Goal: Task Accomplishment & Management: Use online tool/utility

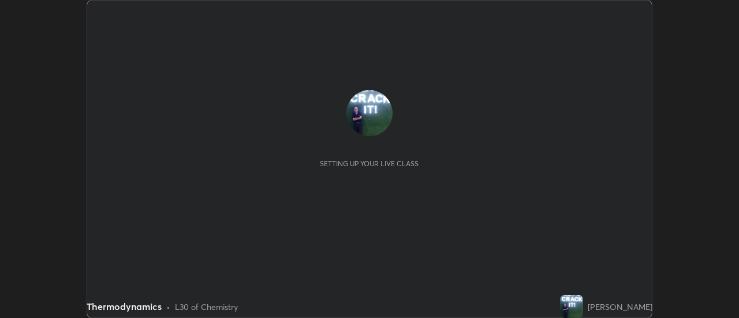
scroll to position [318, 739]
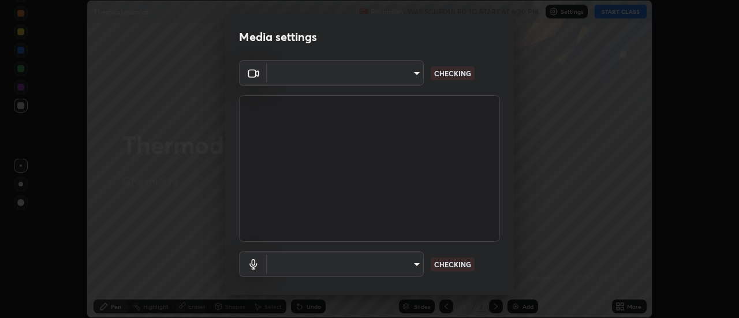
type input "1a9a141d8732cc5f70fa85449089b59f3d7788cfa27beda2470e07fab47b5a7b"
type input "default"
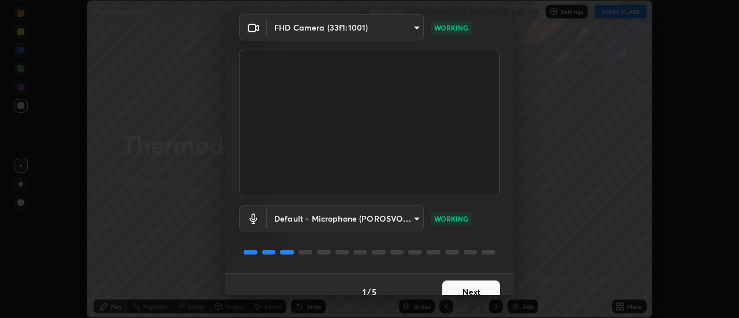
scroll to position [61, 0]
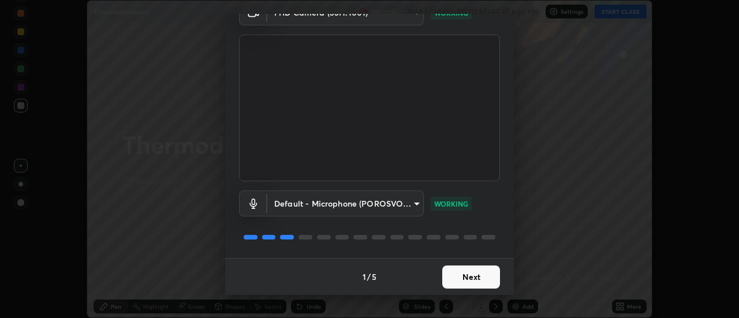
click at [461, 277] on button "Next" at bounding box center [471, 277] width 58 height 23
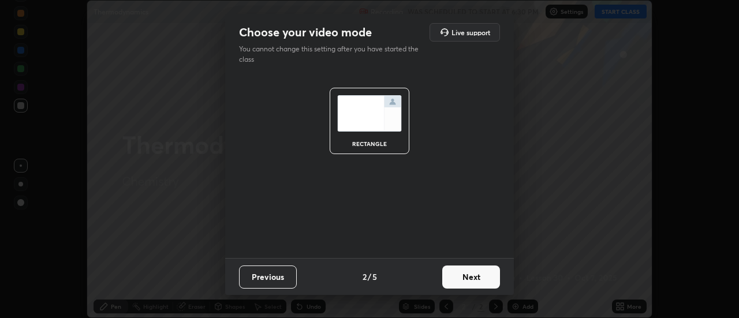
scroll to position [0, 0]
click at [468, 277] on button "Next" at bounding box center [471, 277] width 58 height 23
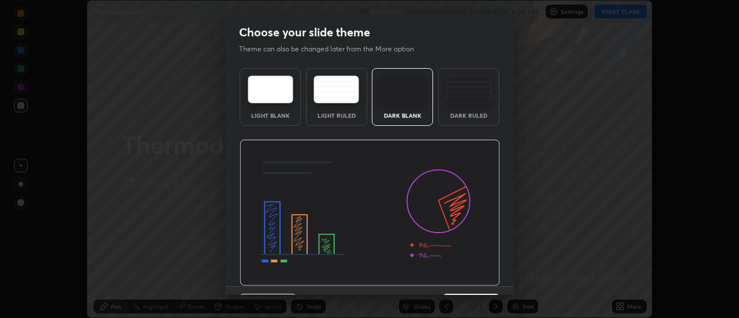
scroll to position [28, 0]
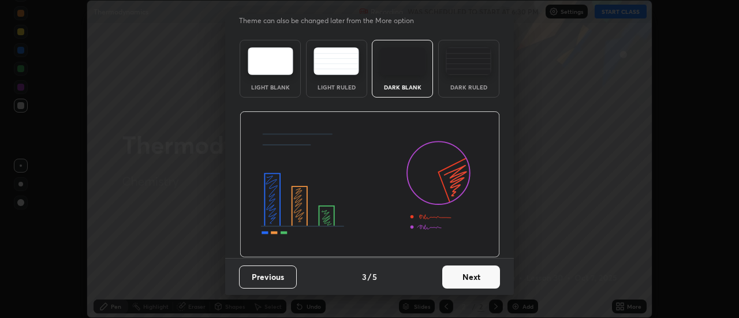
click at [471, 279] on button "Next" at bounding box center [471, 277] width 58 height 23
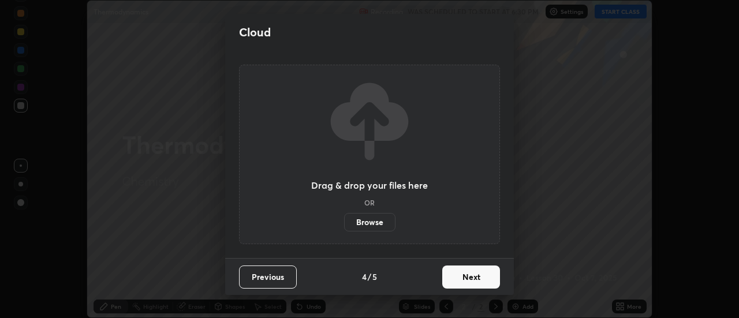
click at [474, 282] on button "Next" at bounding box center [471, 277] width 58 height 23
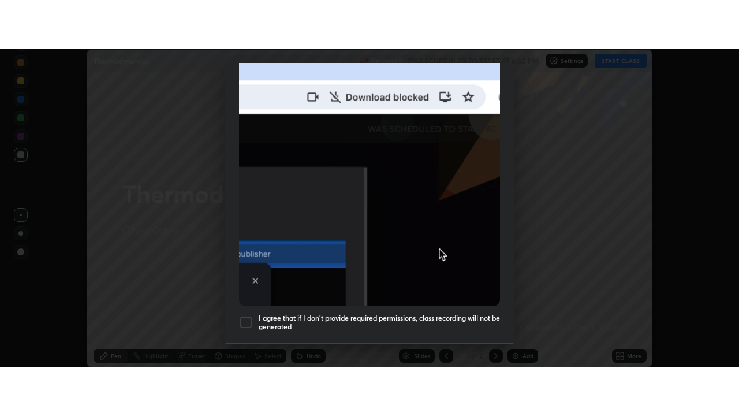
scroll to position [286, 0]
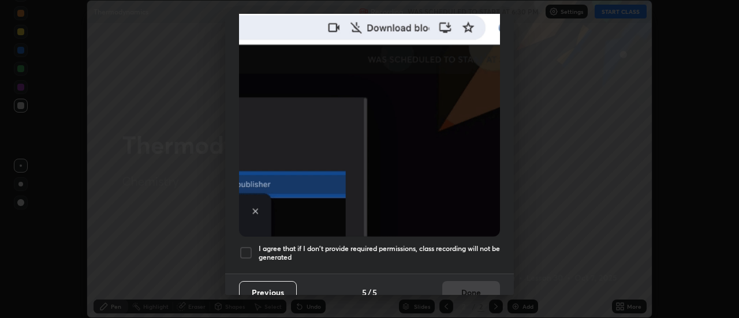
click at [246, 247] on div at bounding box center [246, 253] width 14 height 14
click at [473, 286] on button "Done" at bounding box center [471, 292] width 58 height 23
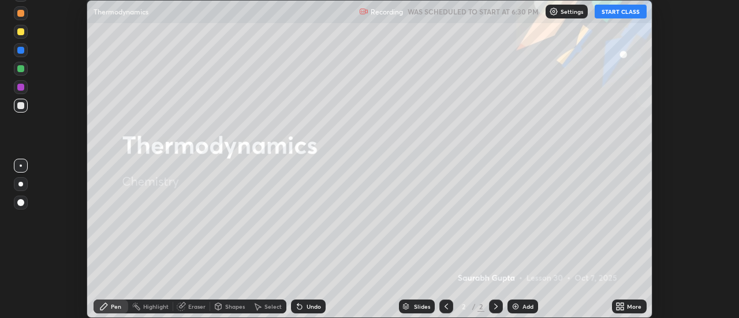
click at [620, 305] on icon at bounding box center [618, 304] width 3 height 3
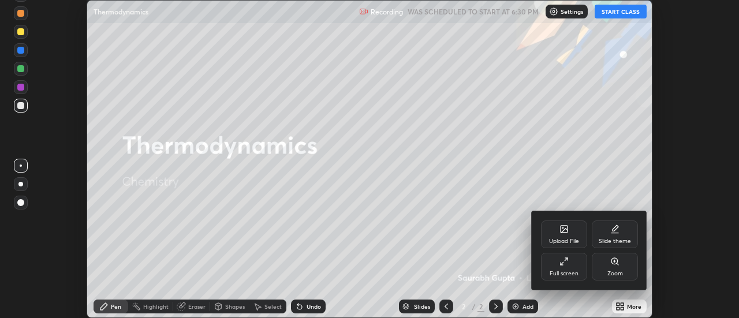
click at [561, 236] on div "Upload File" at bounding box center [564, 235] width 46 height 28
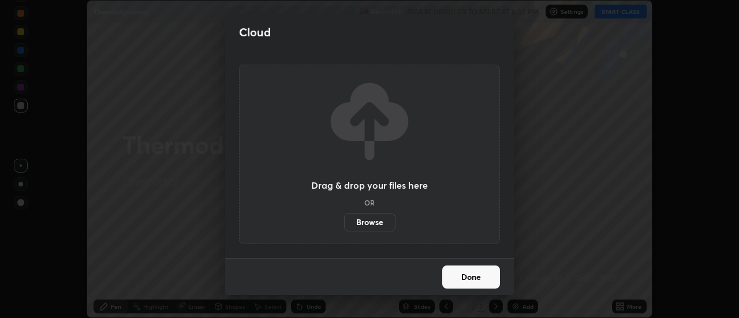
click at [537, 213] on div "Cloud Drag & drop your files here OR Browse Done" at bounding box center [369, 159] width 739 height 318
click at [534, 181] on div "Cloud Drag & drop your files here OR Browse Done" at bounding box center [369, 159] width 739 height 318
click at [561, 187] on div "Cloud Drag & drop your files here OR Browse Done" at bounding box center [369, 159] width 739 height 318
click at [567, 190] on div "Cloud Drag & drop your files here OR Browse Done" at bounding box center [369, 159] width 739 height 318
click at [184, 226] on div "Cloud Drag & drop your files here OR Browse Done" at bounding box center [369, 159] width 739 height 318
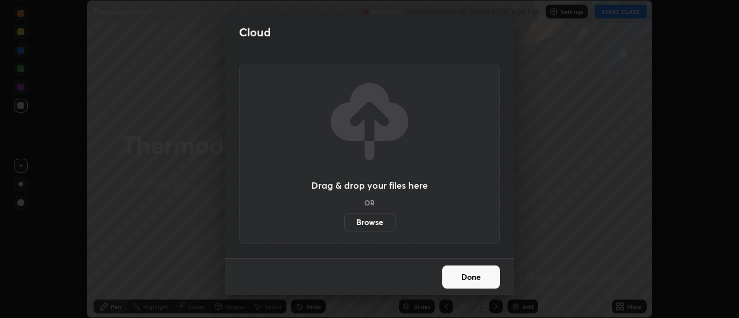
click at [619, 306] on div "Cloud Drag & drop your files here OR Browse Done" at bounding box center [369, 159] width 739 height 318
click at [619, 307] on div "Cloud Drag & drop your files here OR Browse Done" at bounding box center [369, 159] width 739 height 318
click at [471, 279] on button "Done" at bounding box center [471, 277] width 58 height 23
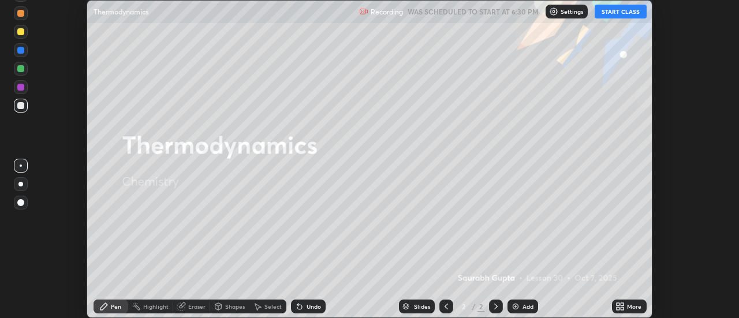
click at [617, 303] on icon at bounding box center [618, 304] width 3 height 3
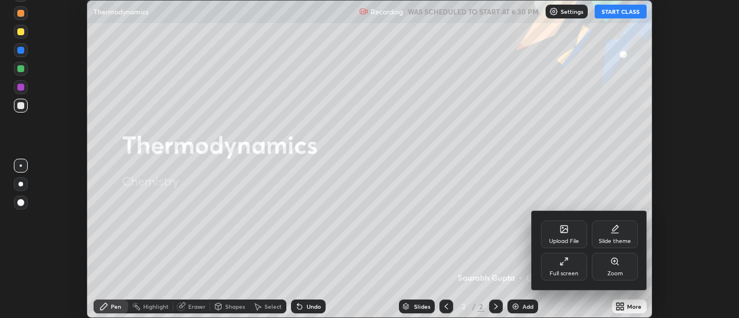
click at [563, 266] on icon at bounding box center [564, 261] width 9 height 9
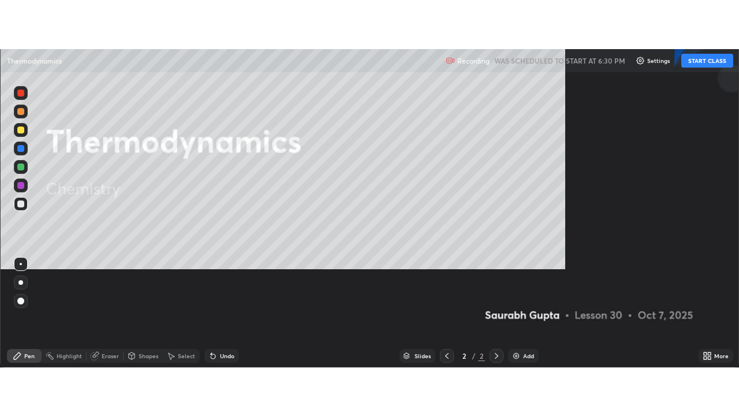
scroll to position [416, 739]
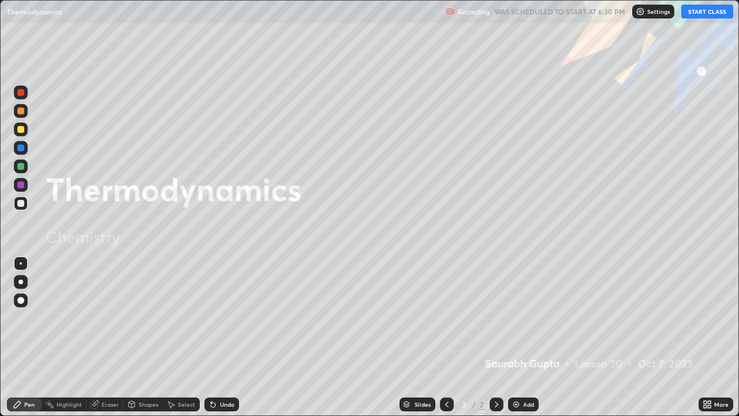
click at [705, 17] on button "START CLASS" at bounding box center [708, 12] width 52 height 14
click at [518, 318] on img at bounding box center [516, 404] width 9 height 9
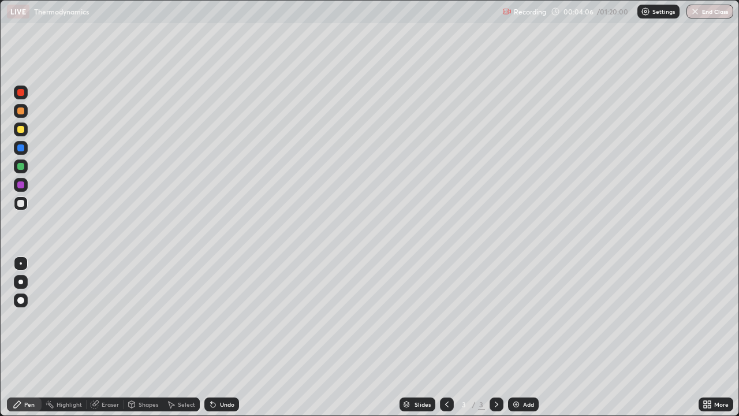
click at [515, 318] on img at bounding box center [516, 404] width 9 height 9
click at [512, 318] on img at bounding box center [516, 404] width 9 height 9
click at [516, 318] on img at bounding box center [516, 404] width 9 height 9
click at [515, 318] on img at bounding box center [516, 404] width 9 height 9
click at [509, 318] on div "Add" at bounding box center [523, 404] width 31 height 14
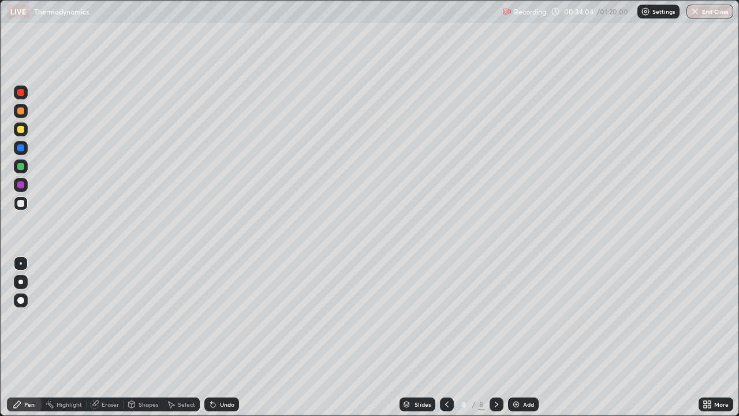
click at [520, 318] on img at bounding box center [516, 404] width 9 height 9
click at [513, 318] on img at bounding box center [516, 404] width 9 height 9
click at [510, 318] on div "Add" at bounding box center [523, 404] width 31 height 14
click at [514, 318] on img at bounding box center [516, 404] width 9 height 9
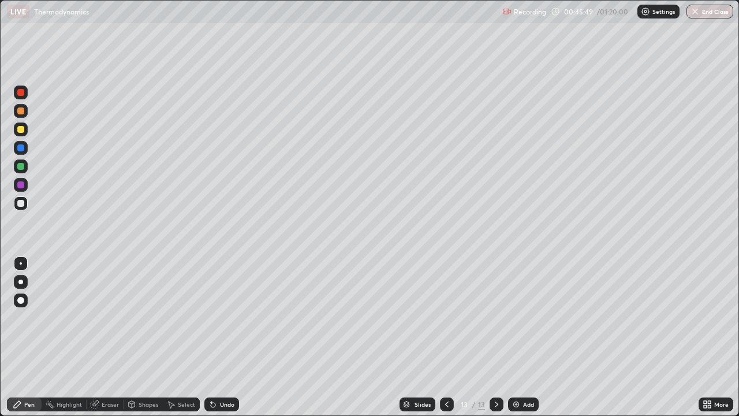
click at [515, 318] on img at bounding box center [516, 404] width 9 height 9
click at [512, 318] on img at bounding box center [516, 404] width 9 height 9
click at [514, 318] on img at bounding box center [516, 404] width 9 height 9
click at [513, 318] on img at bounding box center [516, 404] width 9 height 9
click at [512, 318] on img at bounding box center [516, 404] width 9 height 9
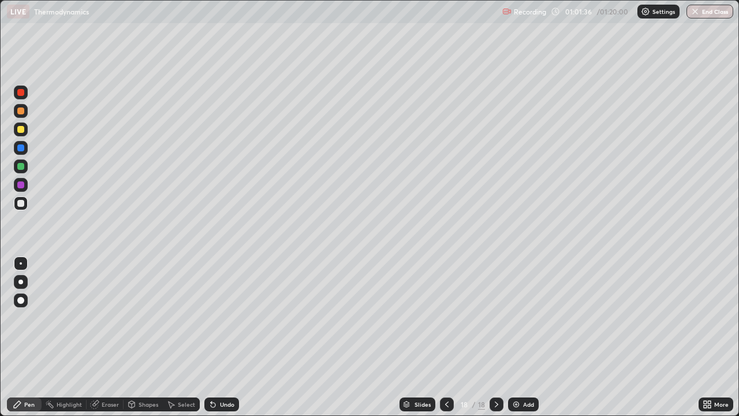
click at [706, 15] on button "End Class" at bounding box center [710, 12] width 47 height 14
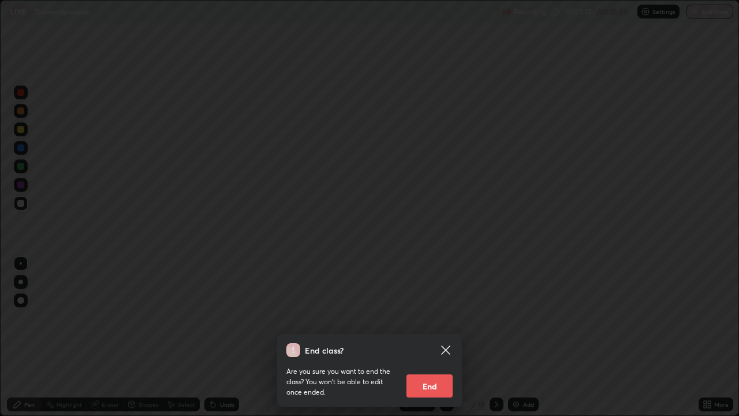
click at [424, 318] on button "End" at bounding box center [430, 385] width 46 height 23
